Goal: Information Seeking & Learning: Find contact information

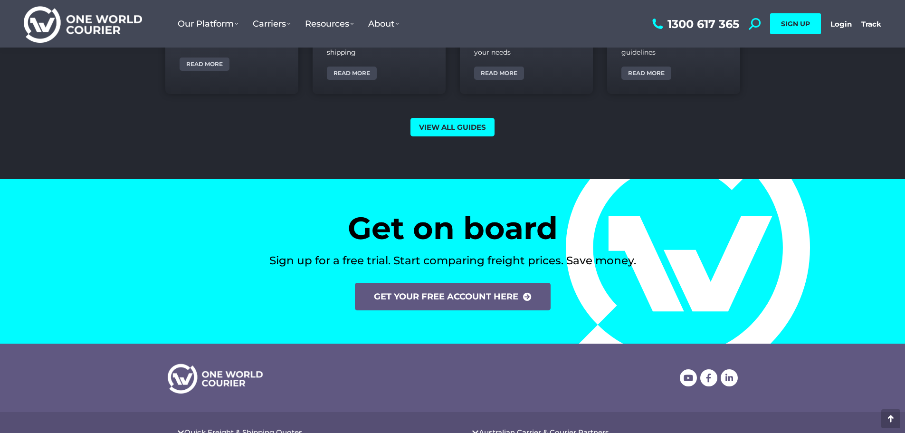
scroll to position [3923, 0]
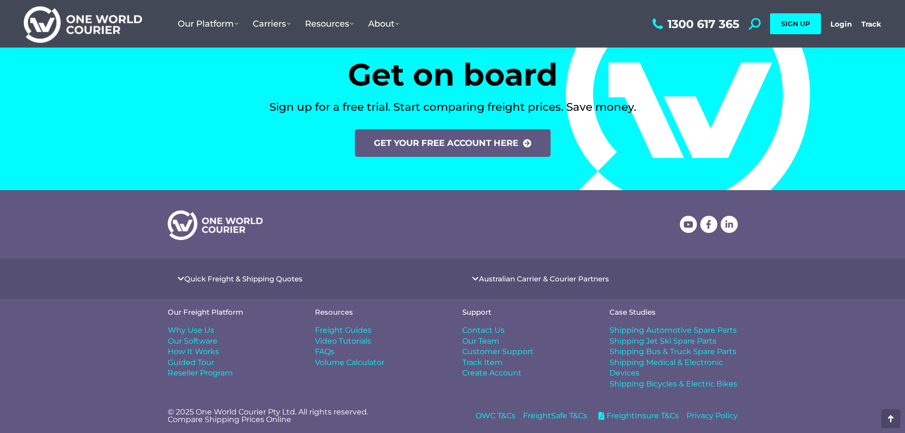
click at [480, 329] on span "Contact Us" at bounding box center [483, 330] width 42 height 10
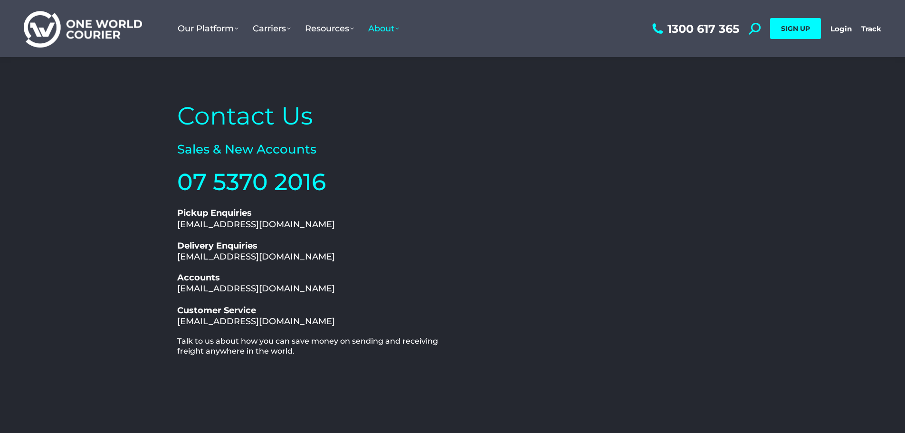
drag, startPoint x: 176, startPoint y: 290, endPoint x: 332, endPoint y: 289, distance: 156.3
click at [332, 289] on div "Contact Us Sales & New Accounts 07 5370 2016 1300 617 365 Pickup Enquiries pick…" at bounding box center [312, 292] width 280 height 395
copy link "accounts@oneworldcourier.com.au"
